Goal: Task Accomplishment & Management: Manage account settings

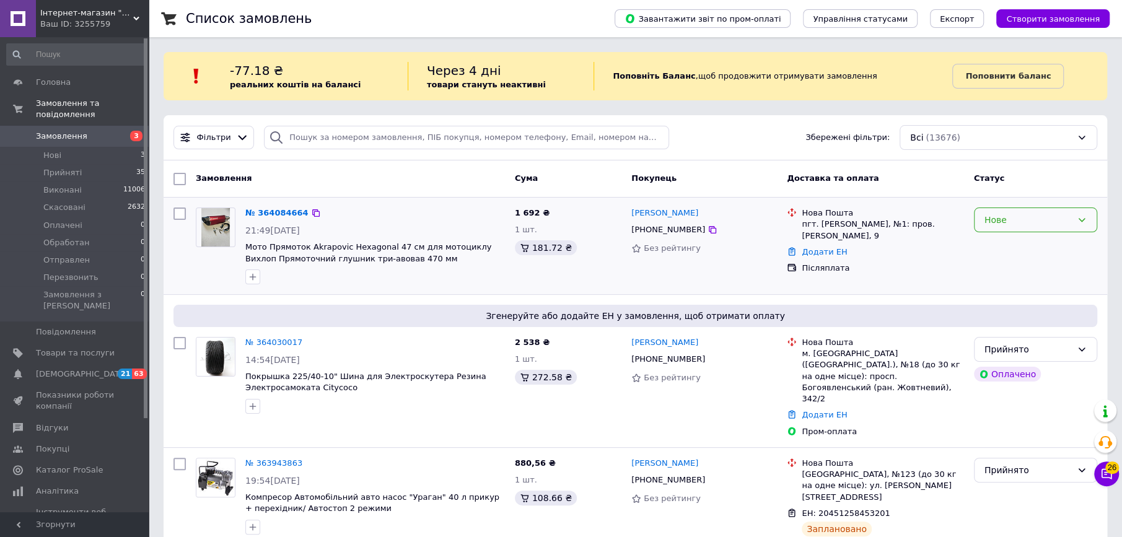
click at [990, 221] on div "Нове" at bounding box center [1028, 220] width 87 height 14
click at [990, 246] on li "Прийнято" at bounding box center [1035, 246] width 122 height 22
click at [666, 216] on link "[PERSON_NAME]" at bounding box center [665, 214] width 67 height 12
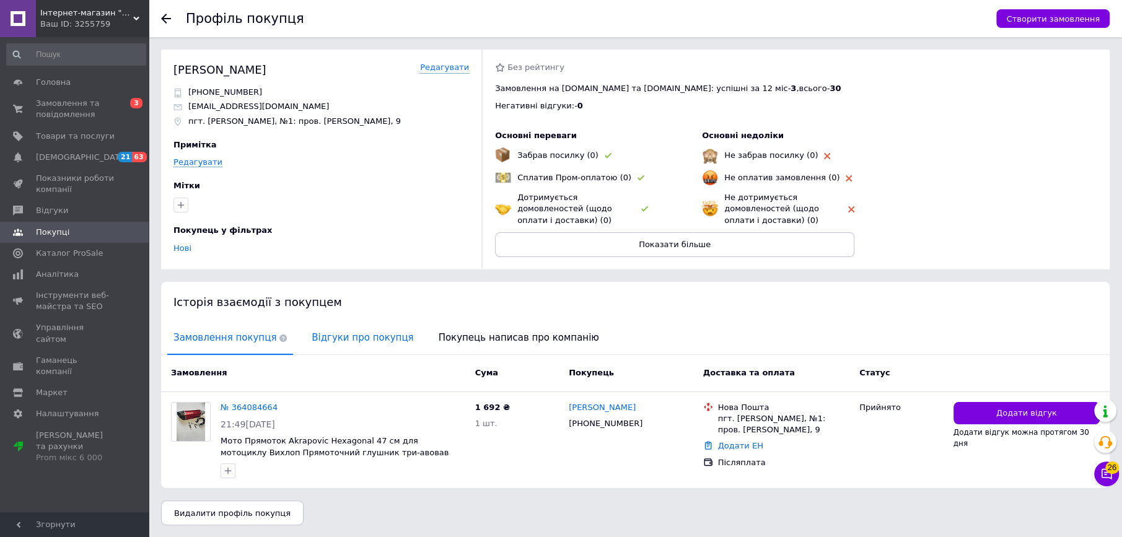
click at [320, 340] on span "Відгуки про покупця" at bounding box center [363, 338] width 114 height 32
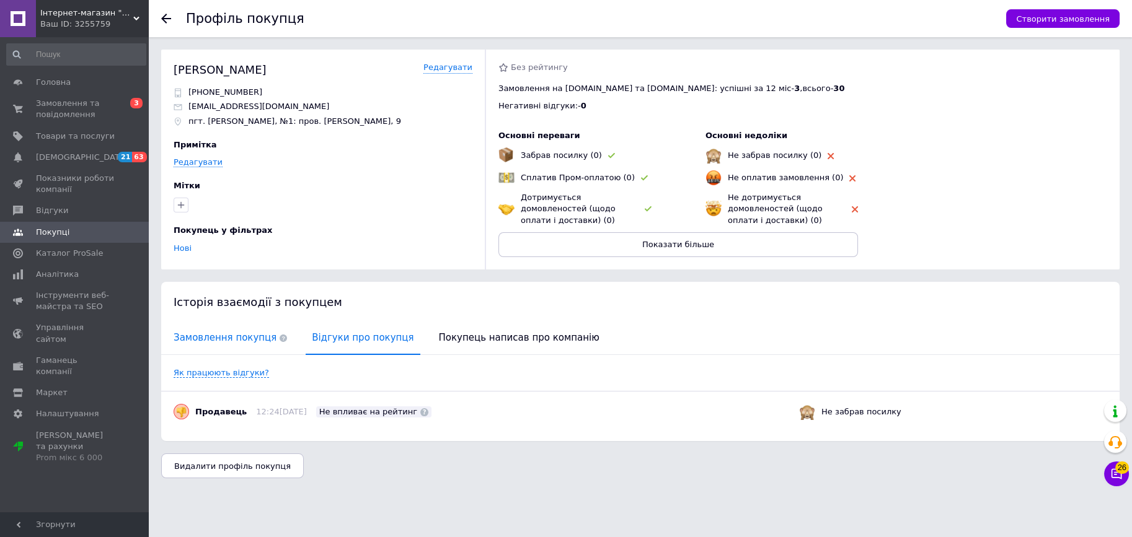
click at [224, 337] on span "Замовлення покупця" at bounding box center [230, 338] width 126 height 32
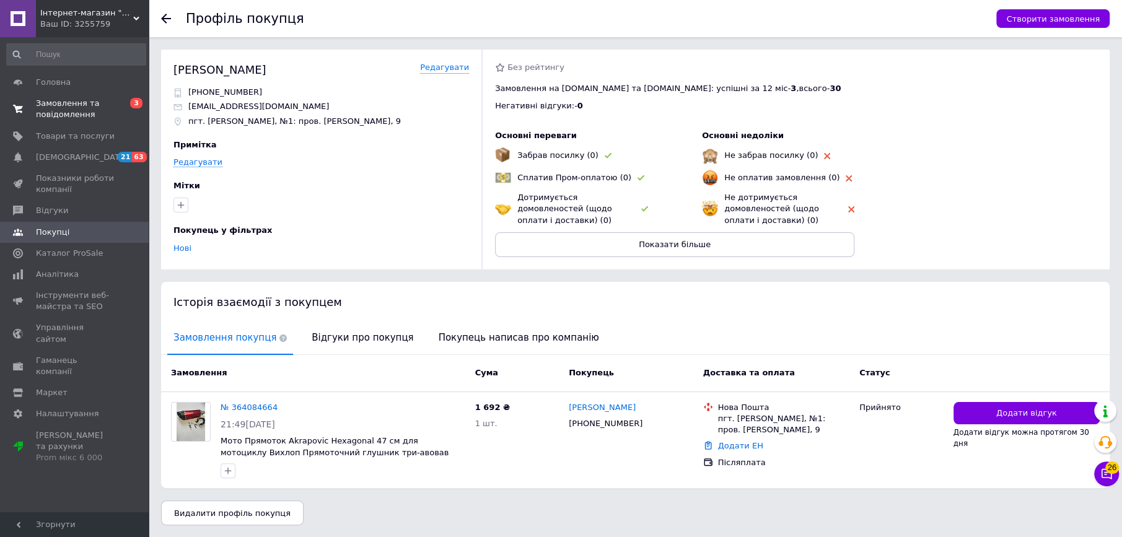
click at [79, 104] on span "Замовлення та повідомлення" at bounding box center [75, 109] width 79 height 22
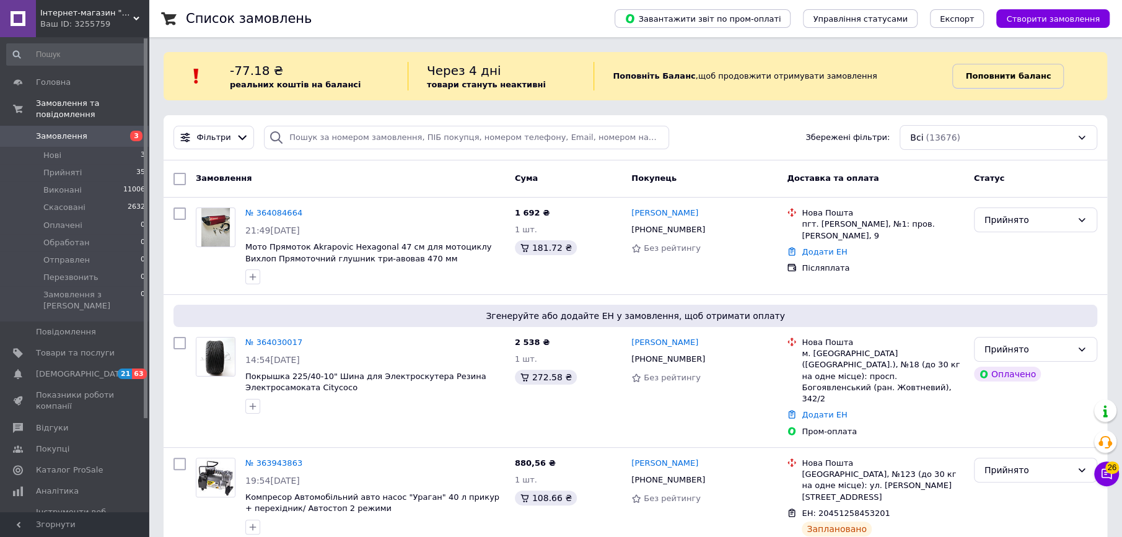
click at [990, 83] on link "Поповнити баланс" at bounding box center [1009, 76] width 112 height 25
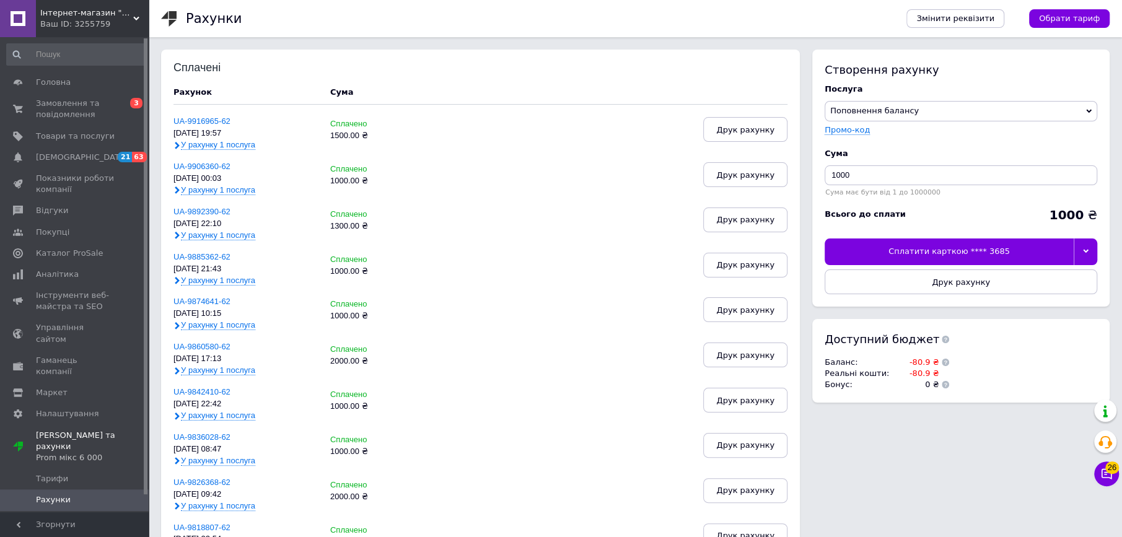
click at [950, 257] on div "Сплатити карткою **** 3685" at bounding box center [949, 252] width 249 height 26
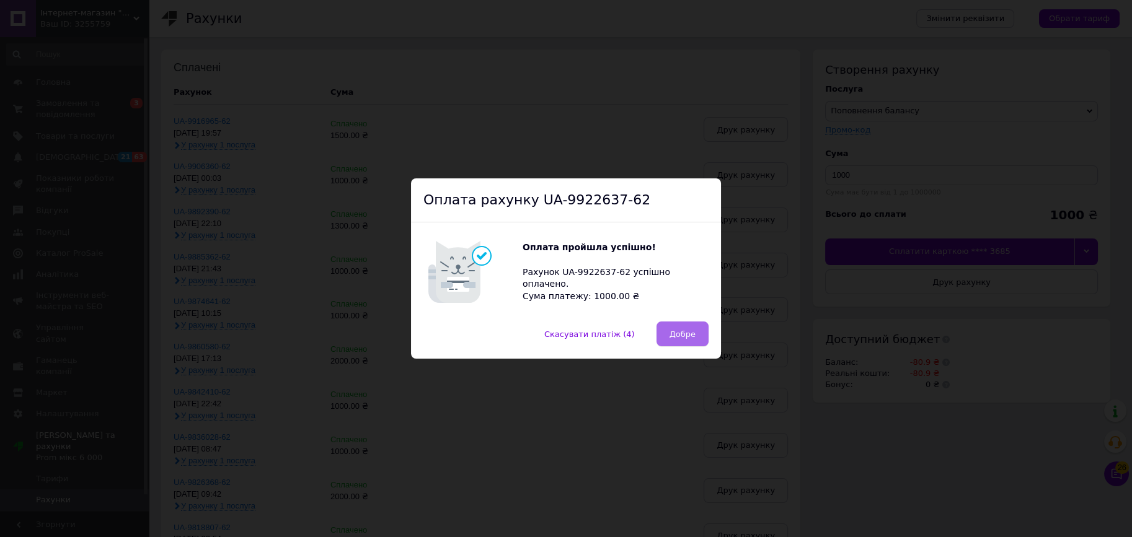
click at [677, 335] on span "Добре" at bounding box center [682, 334] width 26 height 9
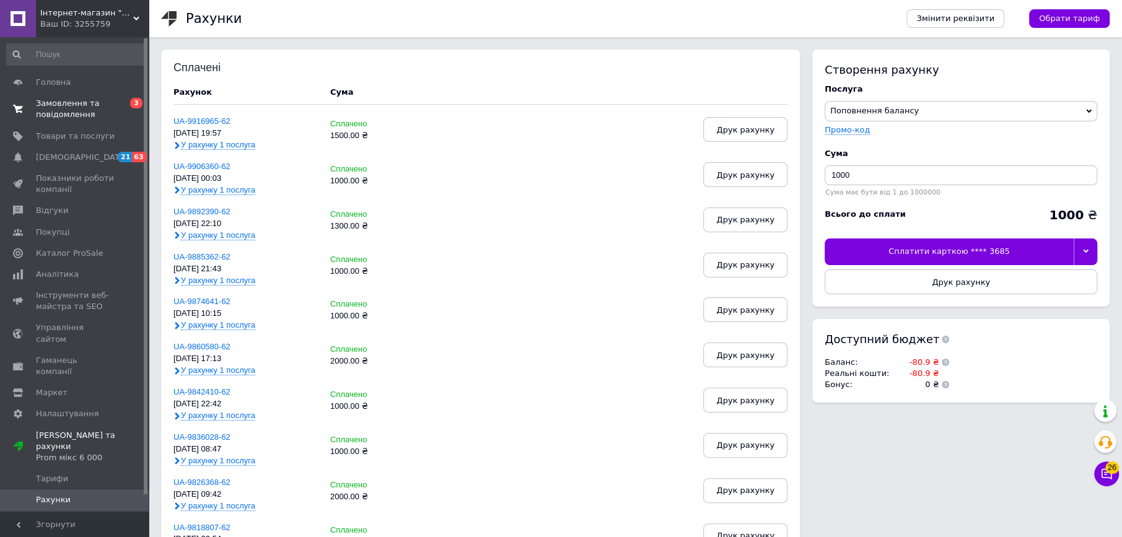
click at [30, 108] on span at bounding box center [18, 109] width 36 height 22
